Goal: Find specific page/section: Find specific page/section

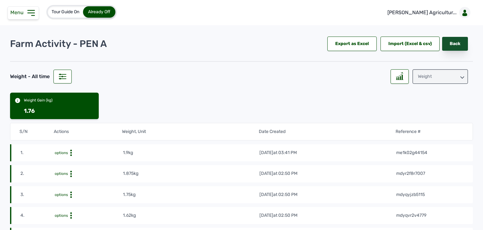
click at [445, 43] on link "Back" at bounding box center [455, 44] width 26 height 14
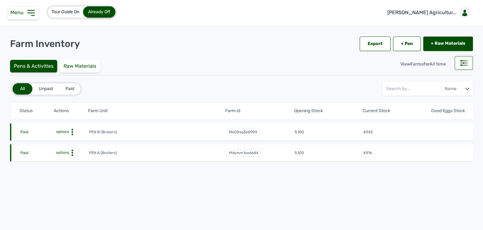
click at [65, 132] on span "options" at bounding box center [62, 131] width 14 height 4
click at [73, 139] on div "Farm Activities" at bounding box center [65, 142] width 45 height 8
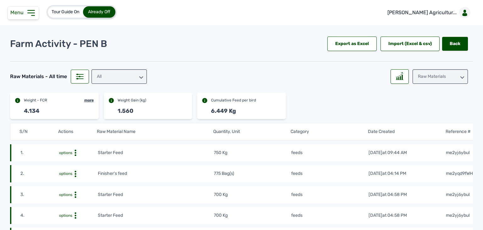
click at [433, 72] on div "Raw Materials" at bounding box center [440, 76] width 55 height 14
click at [433, 110] on div "Weight" at bounding box center [440, 115] width 55 height 11
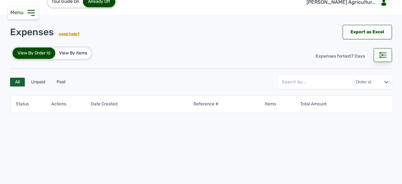
scroll to position [15, 0]
